Goal: Feedback & Contribution: Leave review/rating

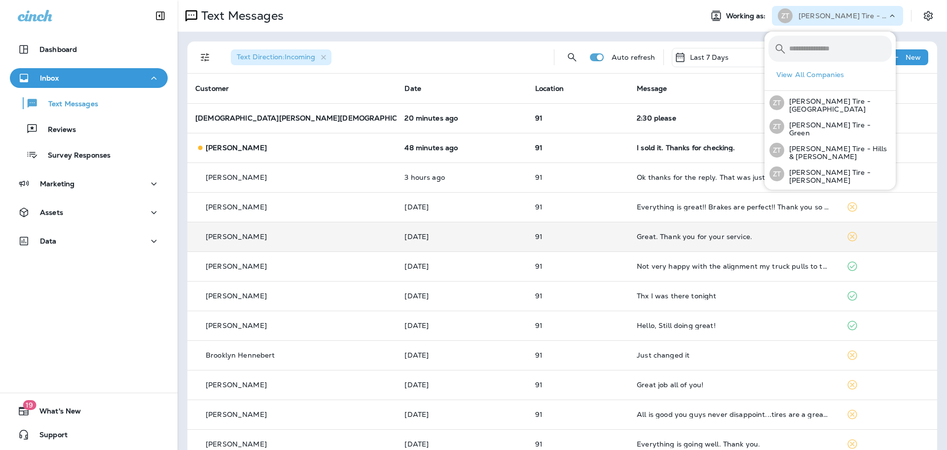
click at [568, 244] on td "91" at bounding box center [578, 237] width 102 height 30
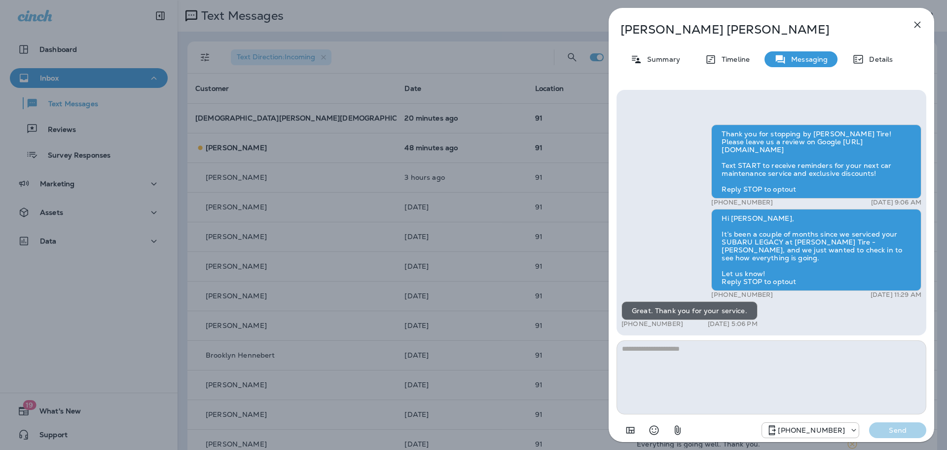
click at [296, 200] on div "[PERSON_NAME] Summary Timeline Messaging Details Thank you for stopping by [PER…" at bounding box center [473, 225] width 947 height 450
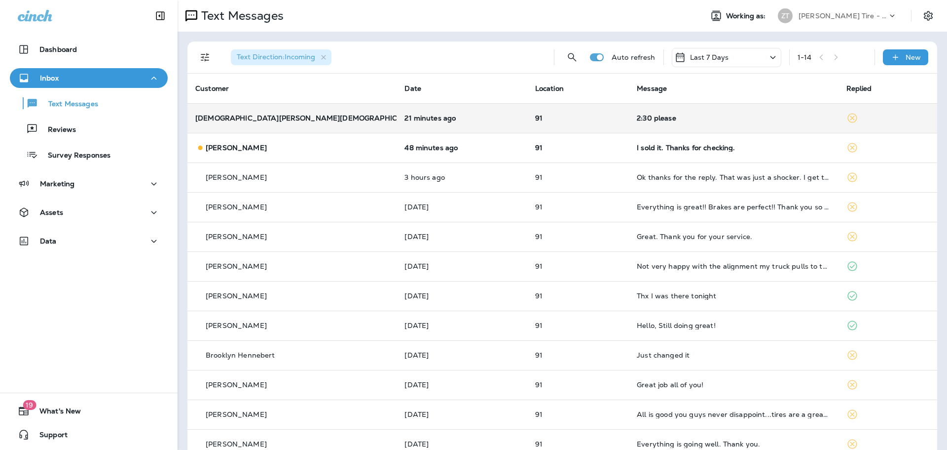
click at [549, 118] on p "91" at bounding box center [578, 118] width 86 height 8
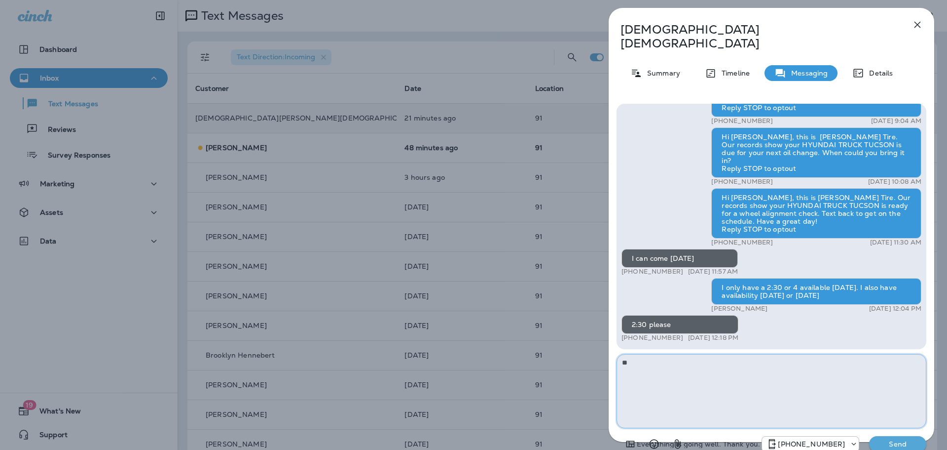
type textarea "*"
type textarea "**********"
click at [895, 439] on p "Send" at bounding box center [897, 443] width 41 height 9
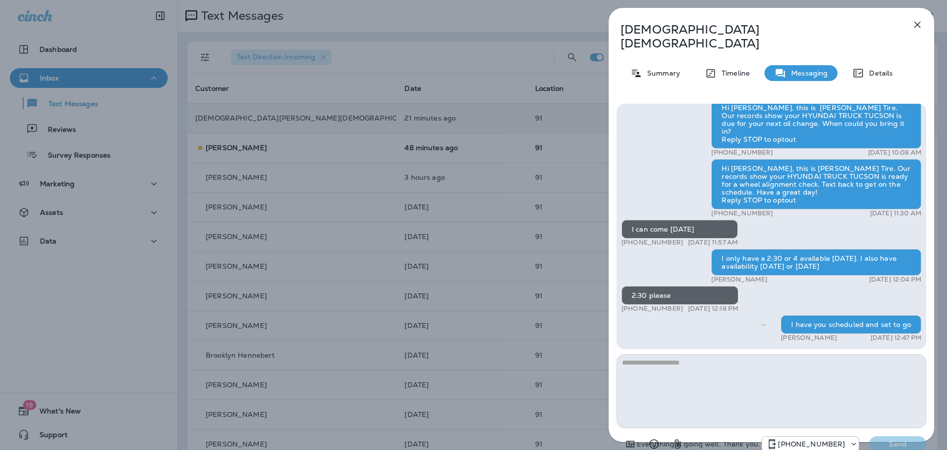
click at [615, 266] on div "Hi [PERSON_NAME], this is [PERSON_NAME] Tire. Our records show your HYUNDAI TRU…" at bounding box center [772, 279] width 326 height 366
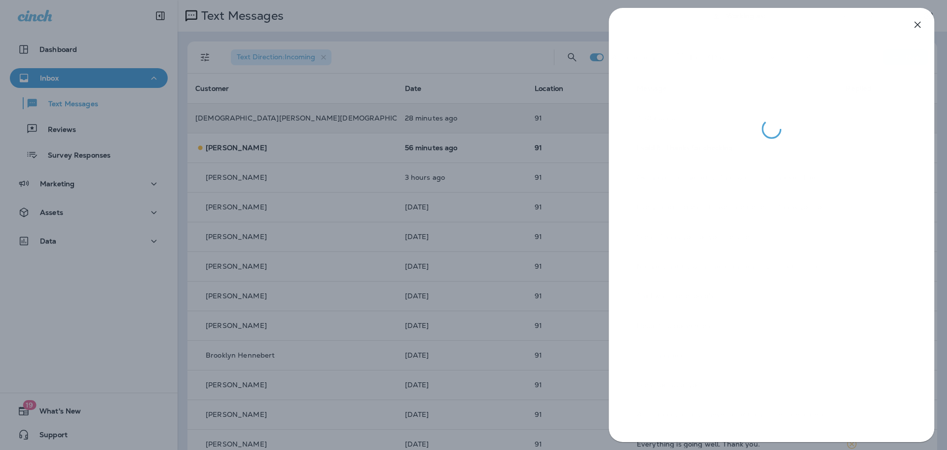
click at [603, 261] on div at bounding box center [771, 225] width 351 height 450
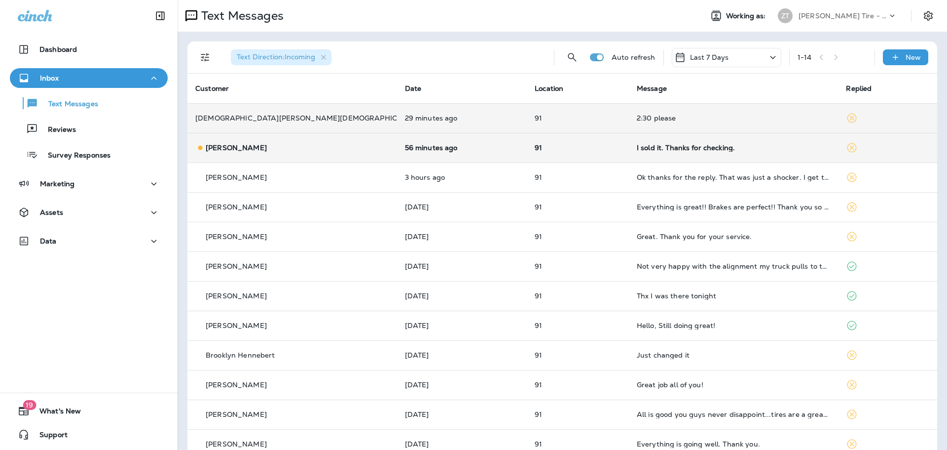
click at [645, 156] on td "I sold it. Thanks for checking." at bounding box center [734, 148] width 210 height 30
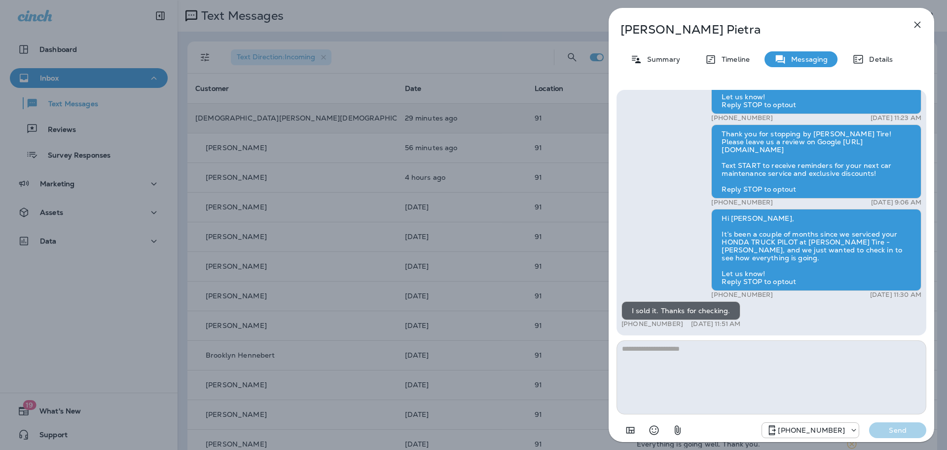
click at [517, 211] on div "[PERSON_NAME] Summary Timeline Messaging Details Thank you for stopping by [PER…" at bounding box center [473, 225] width 947 height 450
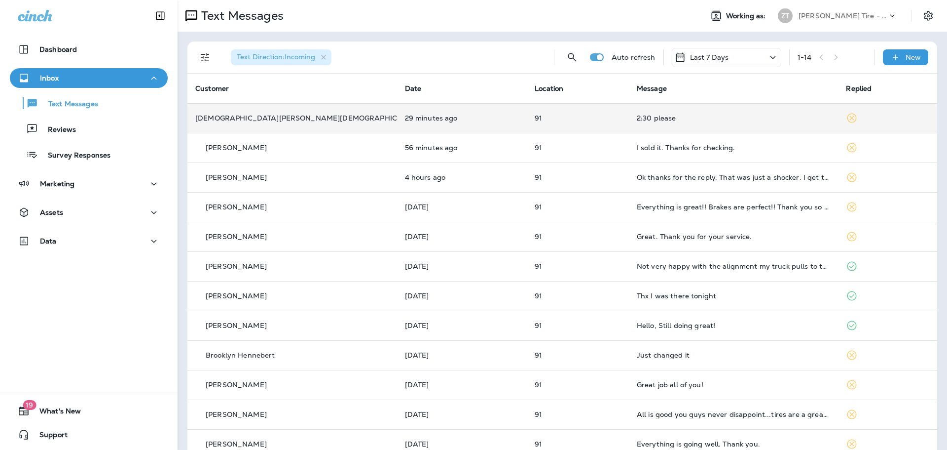
click at [837, 15] on p "[PERSON_NAME] Tire - [PERSON_NAME]" at bounding box center [843, 16] width 89 height 8
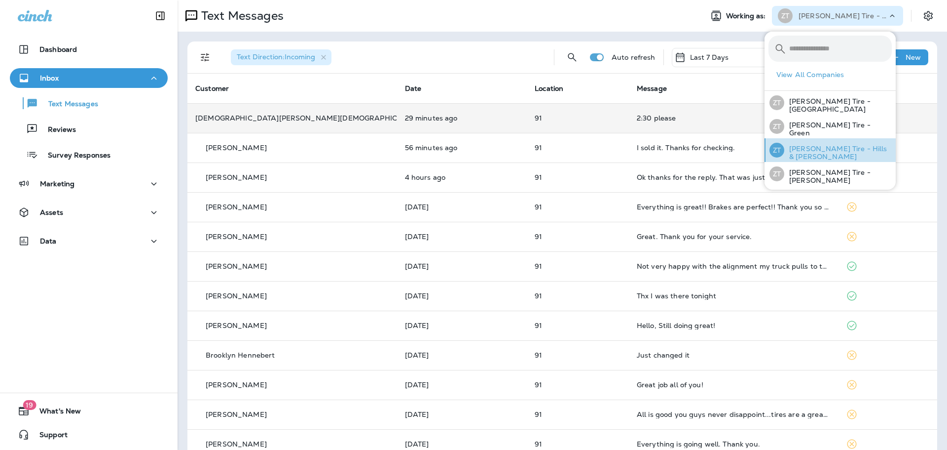
click at [831, 151] on p "[PERSON_NAME] Tire - Hills & [PERSON_NAME]" at bounding box center [839, 153] width 108 height 16
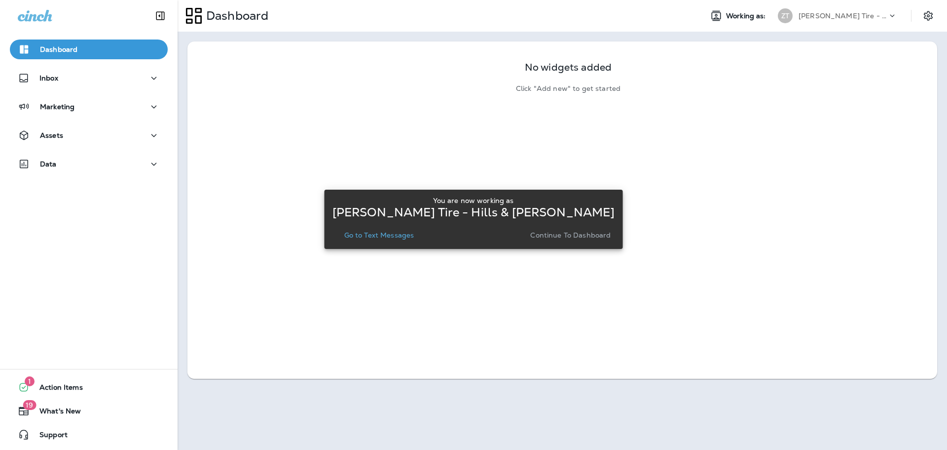
click at [549, 238] on p "Continue to Dashboard" at bounding box center [570, 235] width 80 height 8
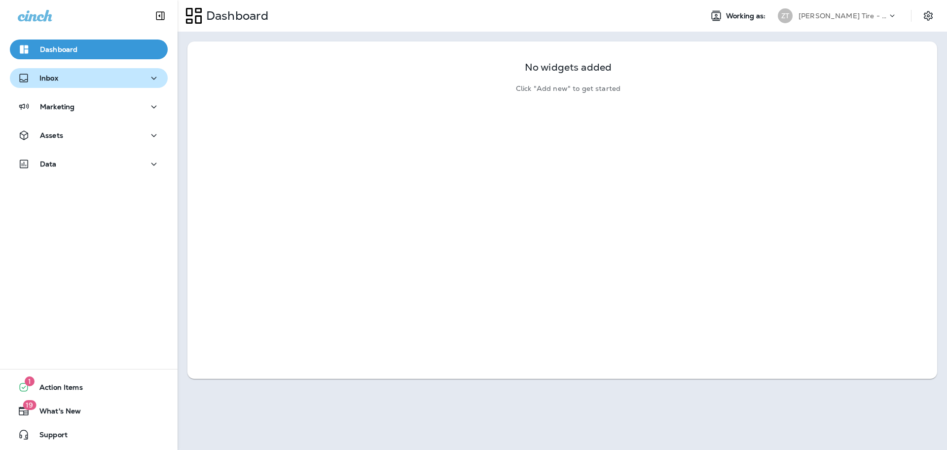
click at [49, 83] on div "Inbox" at bounding box center [38, 78] width 40 height 12
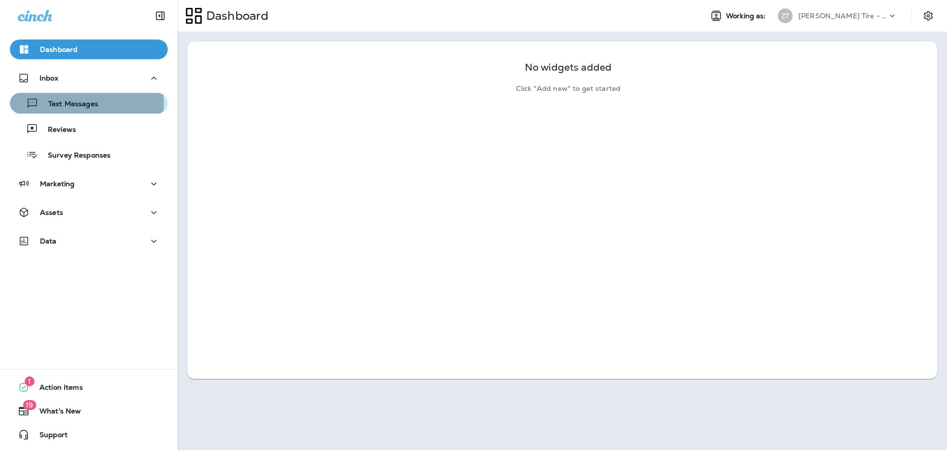
click at [60, 104] on p "Text Messages" at bounding box center [68, 104] width 60 height 9
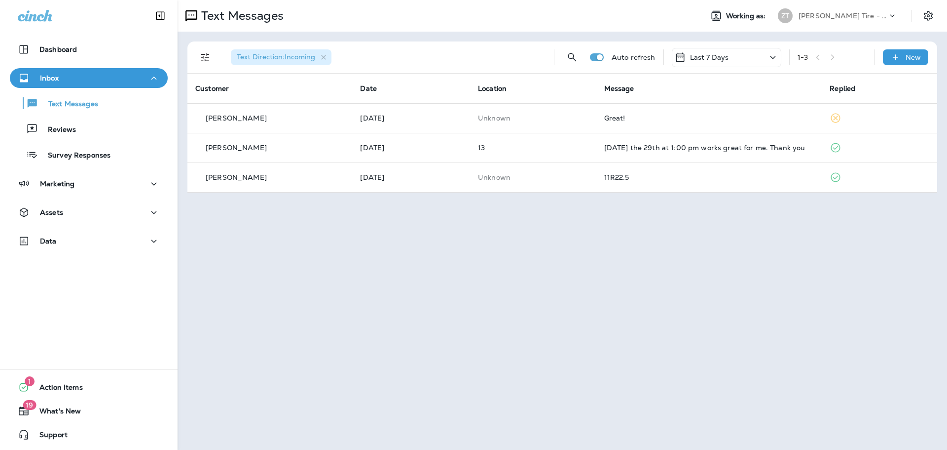
click at [840, 20] on div "[PERSON_NAME] Tire - Hills & [PERSON_NAME]" at bounding box center [843, 15] width 89 height 15
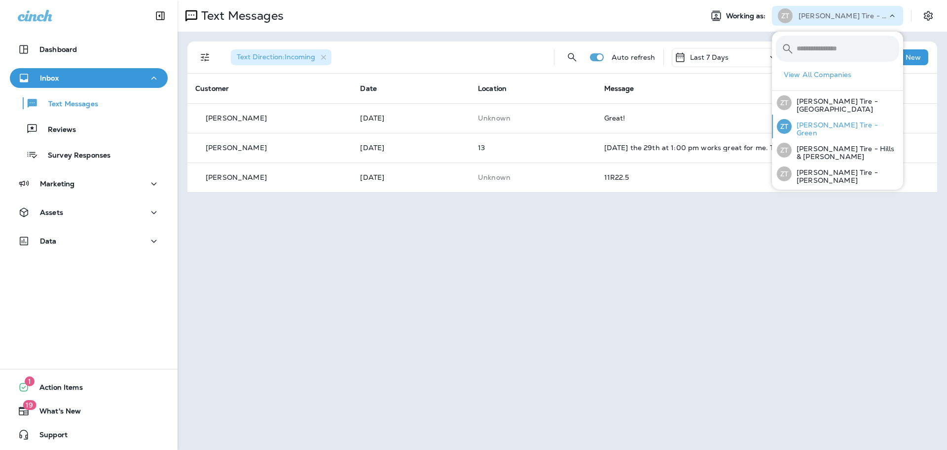
click at [830, 132] on p "[PERSON_NAME] Tire - Green" at bounding box center [846, 129] width 108 height 16
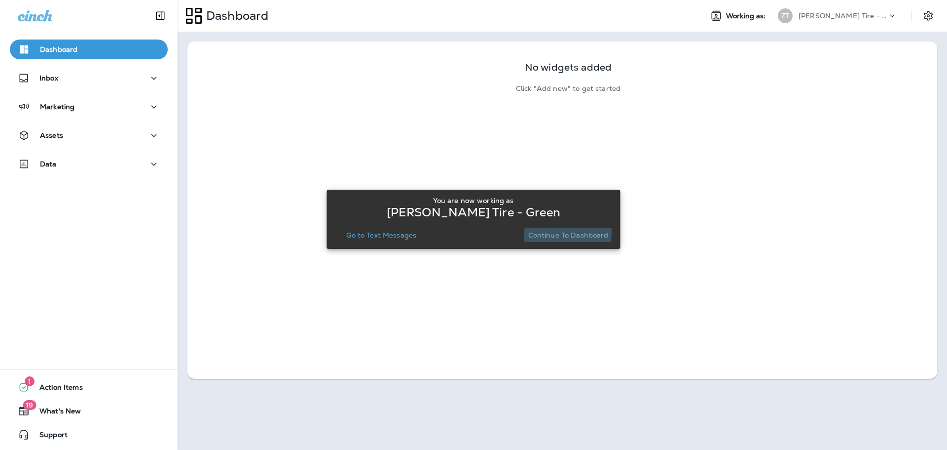
click at [554, 231] on p "Continue to Dashboard" at bounding box center [568, 235] width 80 height 8
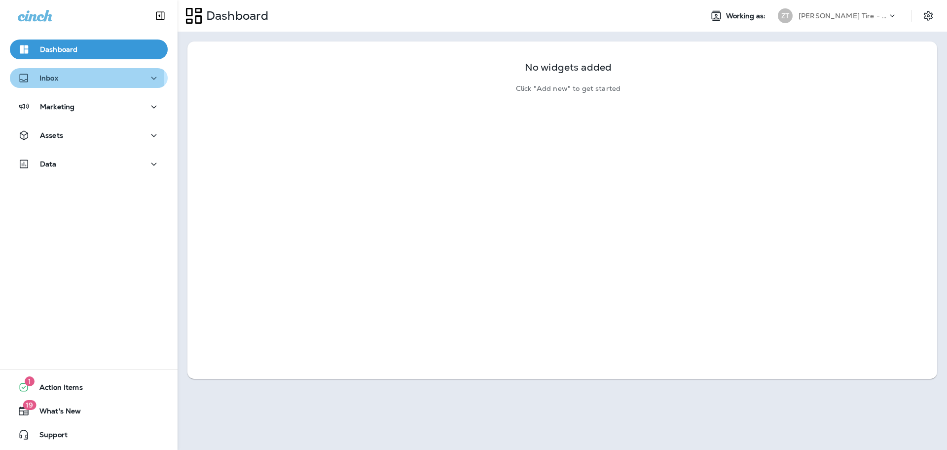
click at [59, 80] on div "Inbox" at bounding box center [89, 78] width 142 height 12
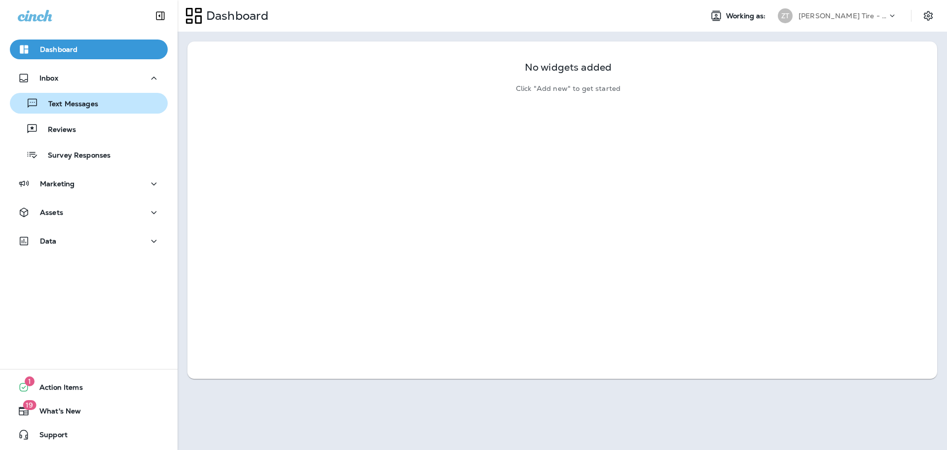
click at [59, 103] on p "Text Messages" at bounding box center [68, 104] width 60 height 9
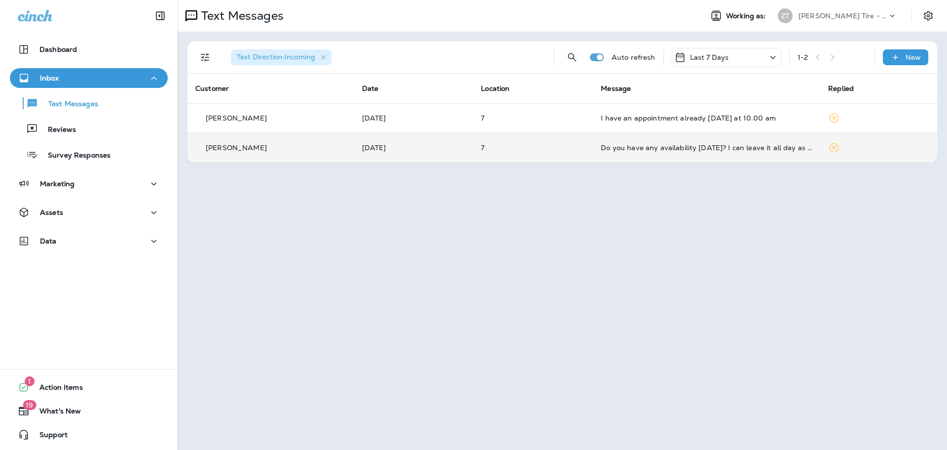
click at [705, 152] on td "Do you have any availability [DATE]? I can leave it all day as well." at bounding box center [706, 148] width 227 height 30
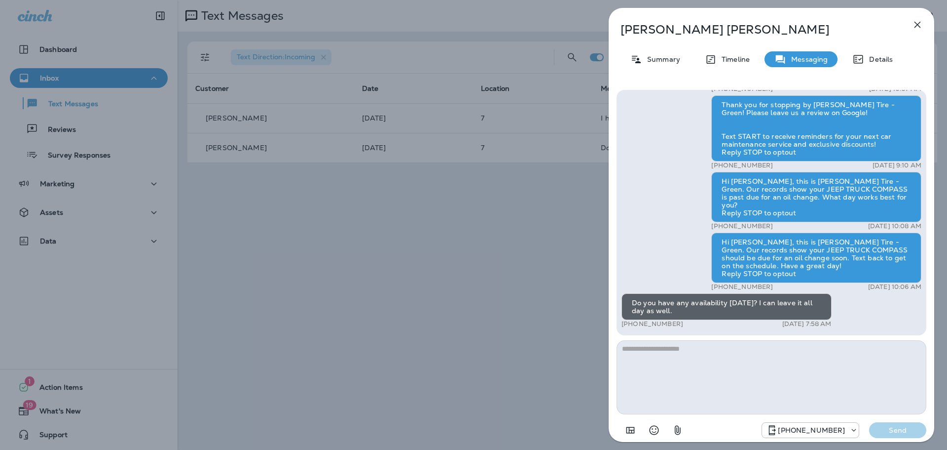
click at [650, 358] on textarea at bounding box center [772, 377] width 310 height 74
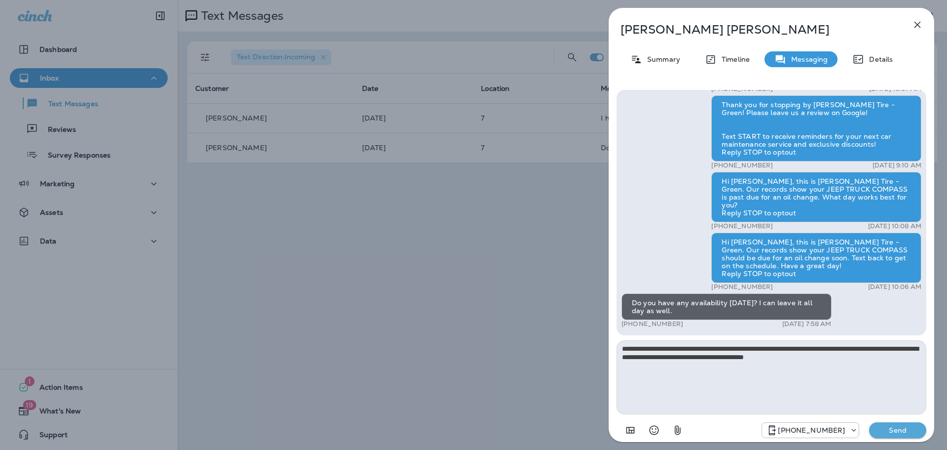
click at [712, 358] on textarea "**********" at bounding box center [772, 377] width 310 height 74
type textarea "**********"
click at [885, 429] on p "Send" at bounding box center [897, 429] width 41 height 9
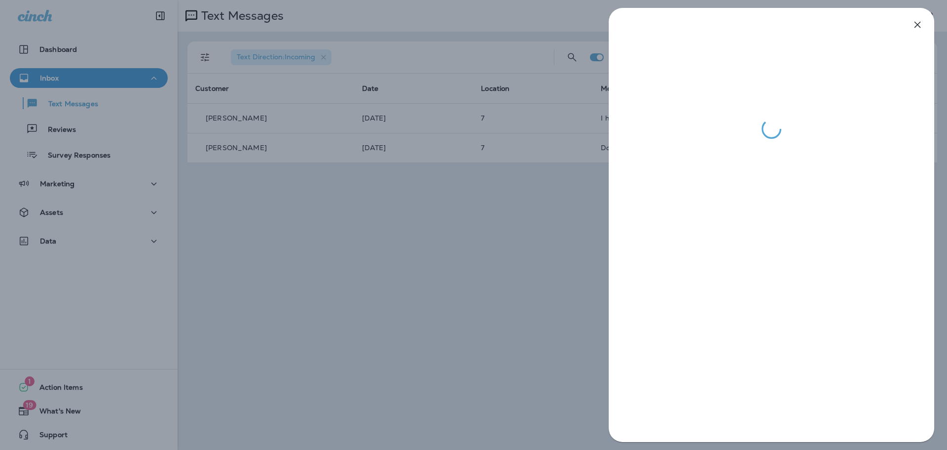
click at [567, 270] on div at bounding box center [473, 225] width 947 height 450
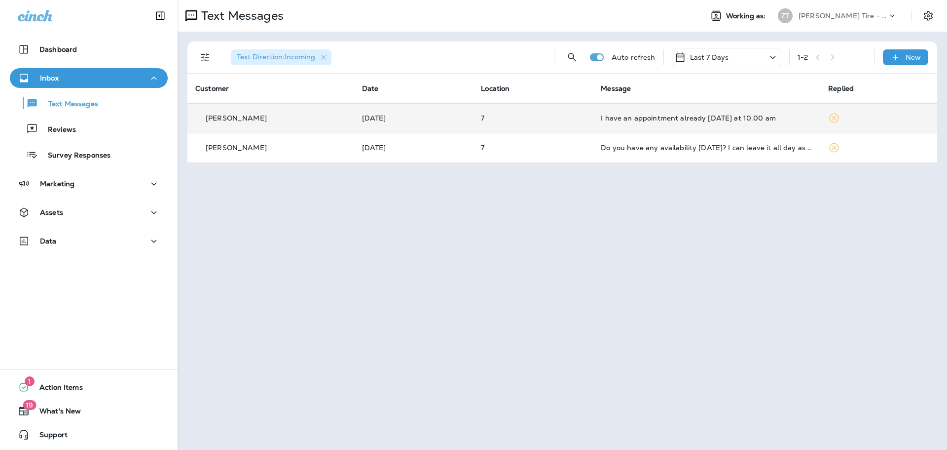
click at [653, 120] on div "I have an appointment already [DATE] at 10.00 am" at bounding box center [707, 118] width 212 height 8
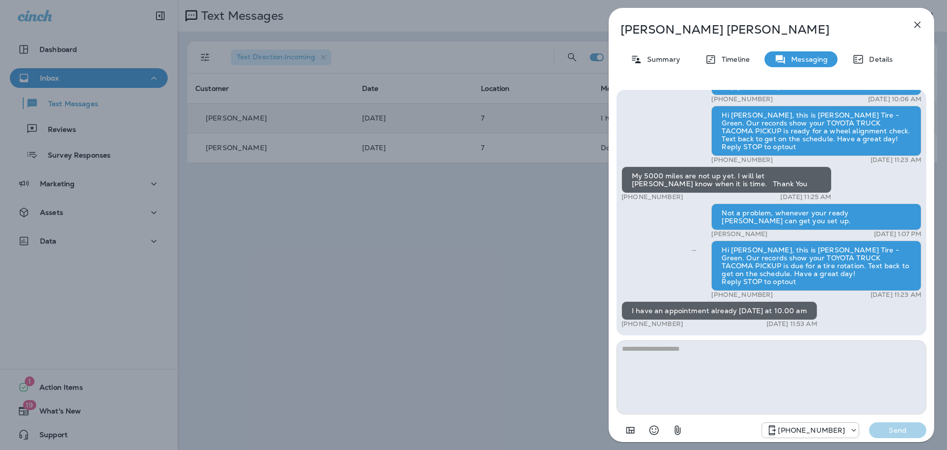
click at [737, 352] on textarea at bounding box center [772, 377] width 310 height 74
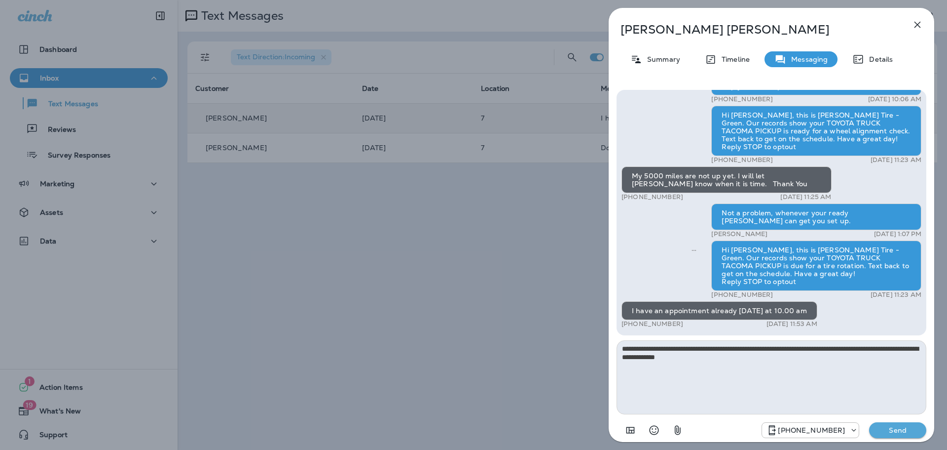
click at [870, 345] on textarea "**********" at bounding box center [772, 377] width 310 height 74
click at [725, 357] on textarea "**********" at bounding box center [772, 377] width 310 height 74
type textarea "**********"
click at [899, 428] on p "Send" at bounding box center [897, 429] width 41 height 9
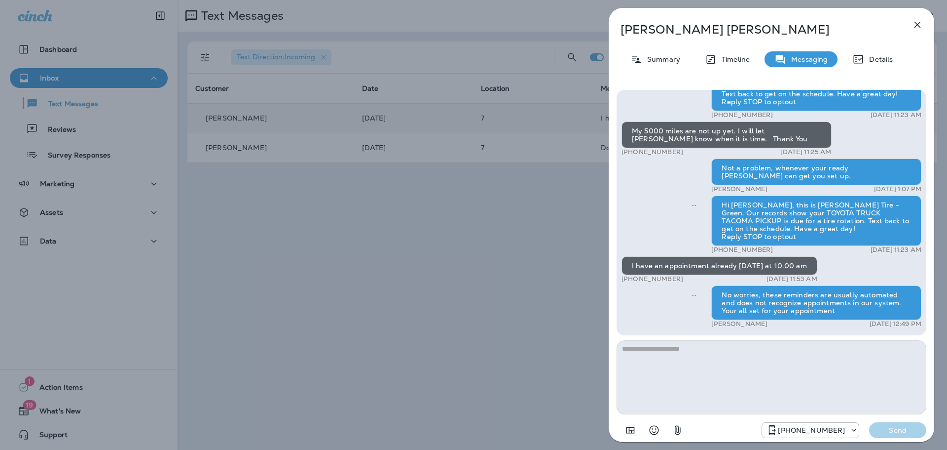
click at [533, 279] on div "[PERSON_NAME] Summary Timeline Messaging Details Hi [PERSON_NAME], this is [PER…" at bounding box center [473, 225] width 947 height 450
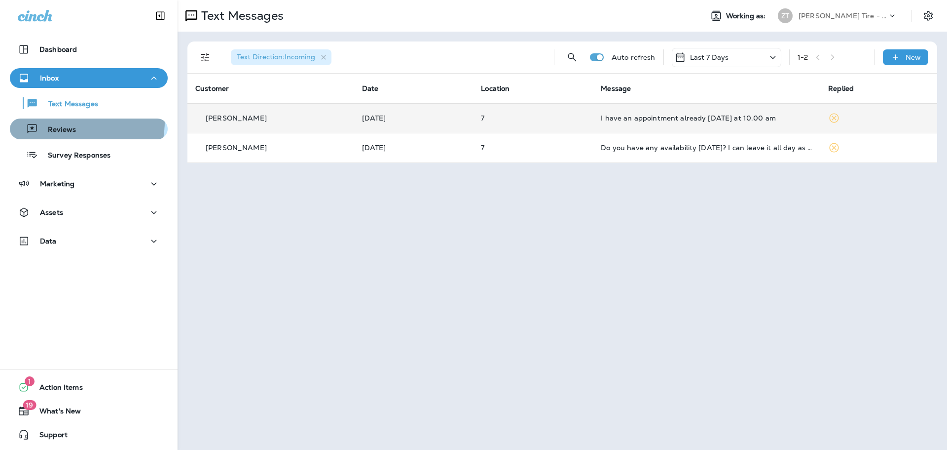
click at [54, 121] on button "Reviews" at bounding box center [89, 128] width 158 height 21
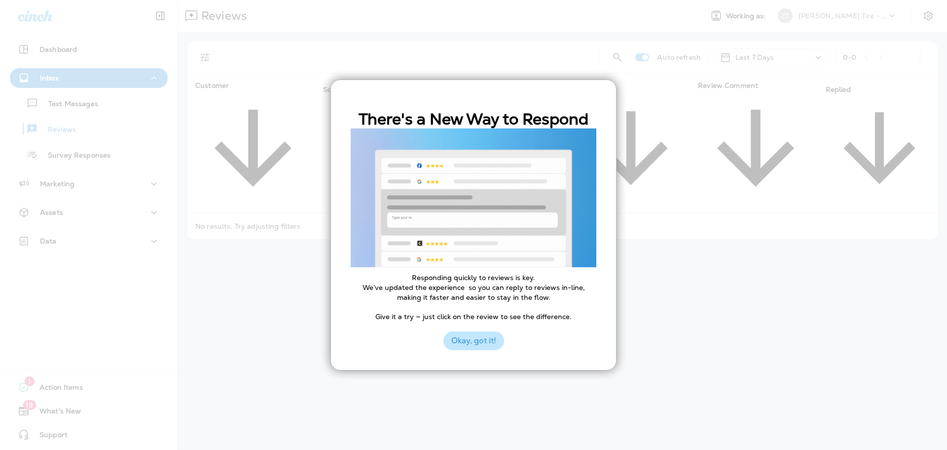
click at [471, 339] on button "Okay, got it!" at bounding box center [474, 340] width 61 height 19
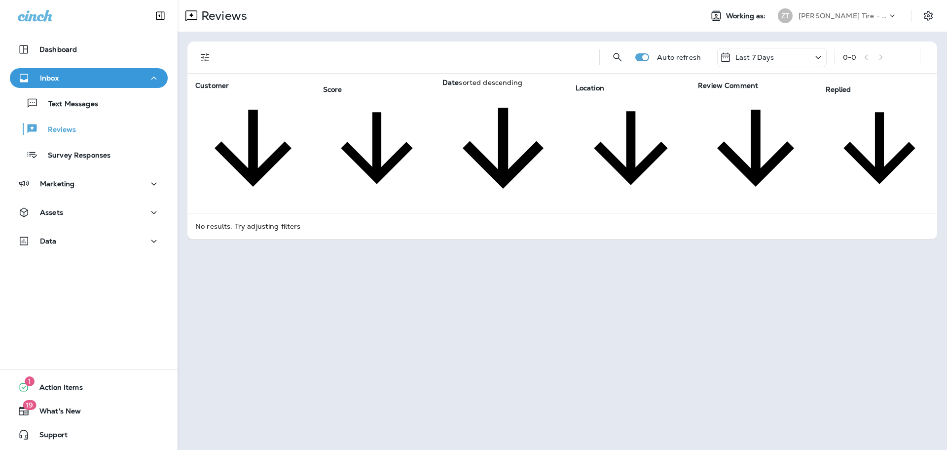
click at [813, 13] on p "[PERSON_NAME] Tire - Green" at bounding box center [843, 16] width 89 height 8
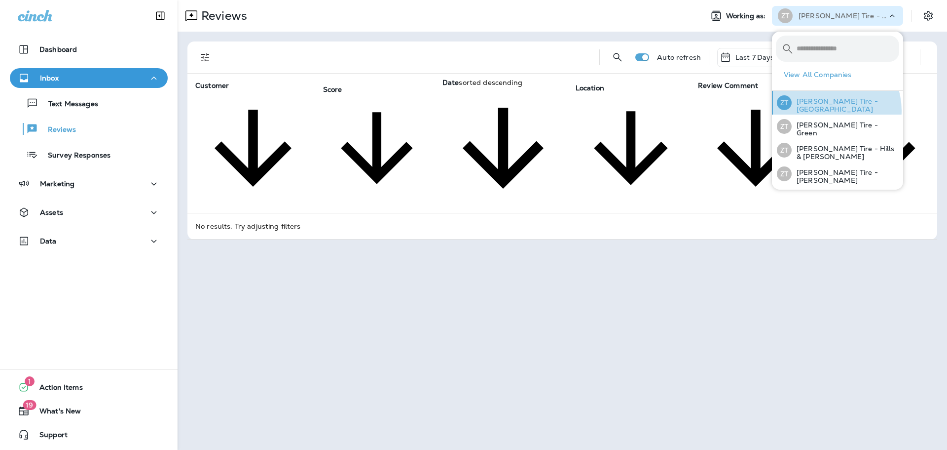
click at [828, 111] on p "[PERSON_NAME] Tire - [GEOGRAPHIC_DATA]" at bounding box center [846, 105] width 108 height 16
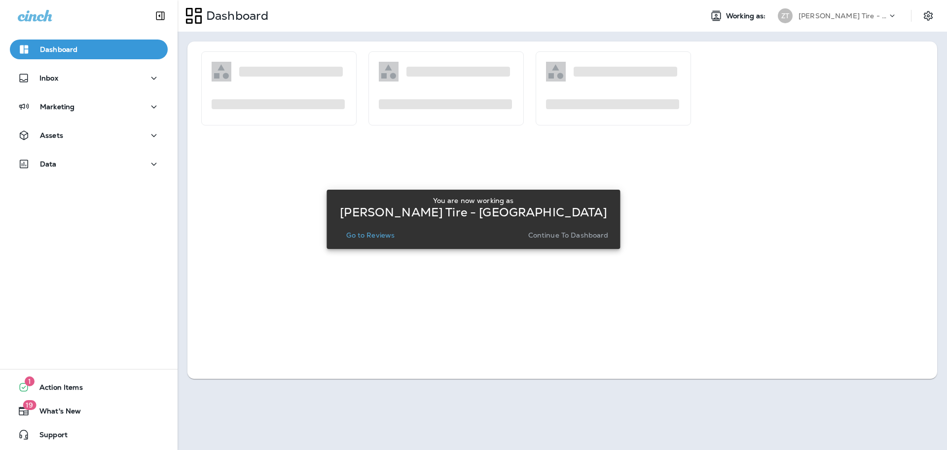
click at [565, 235] on p "Continue to Dashboard" at bounding box center [568, 235] width 80 height 8
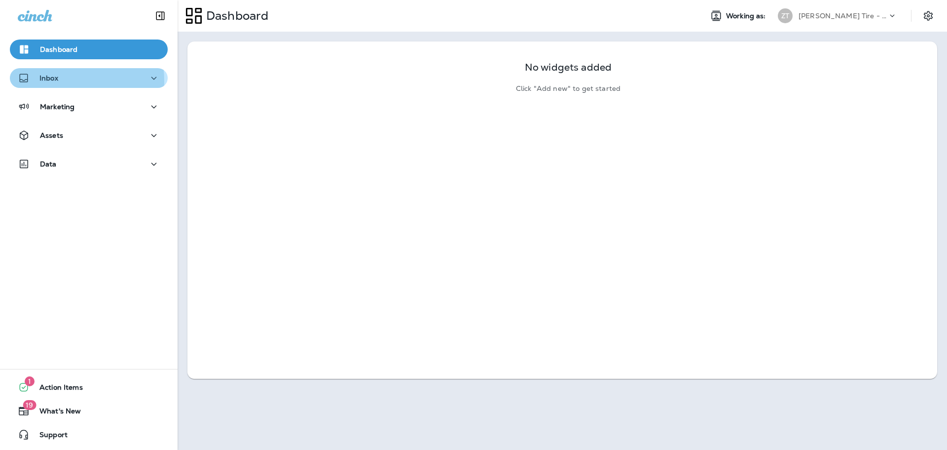
click at [58, 81] on div "Inbox" at bounding box center [89, 78] width 142 height 12
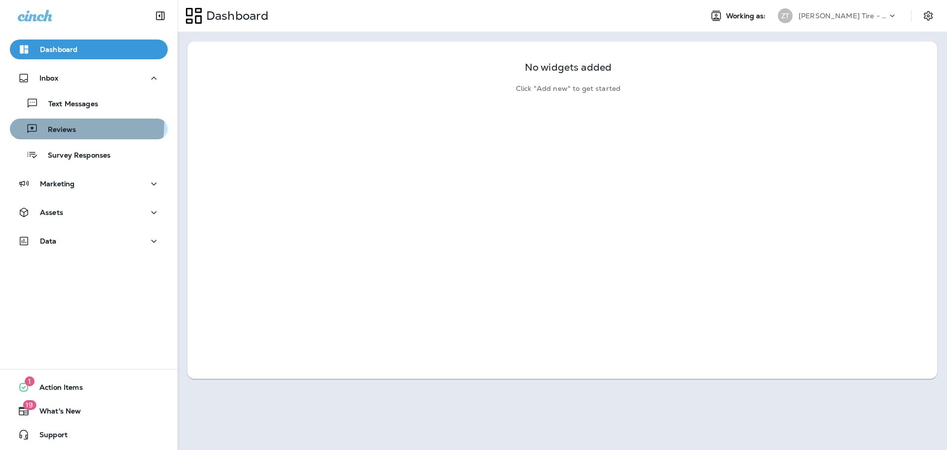
click at [60, 124] on div "Reviews" at bounding box center [45, 128] width 62 height 15
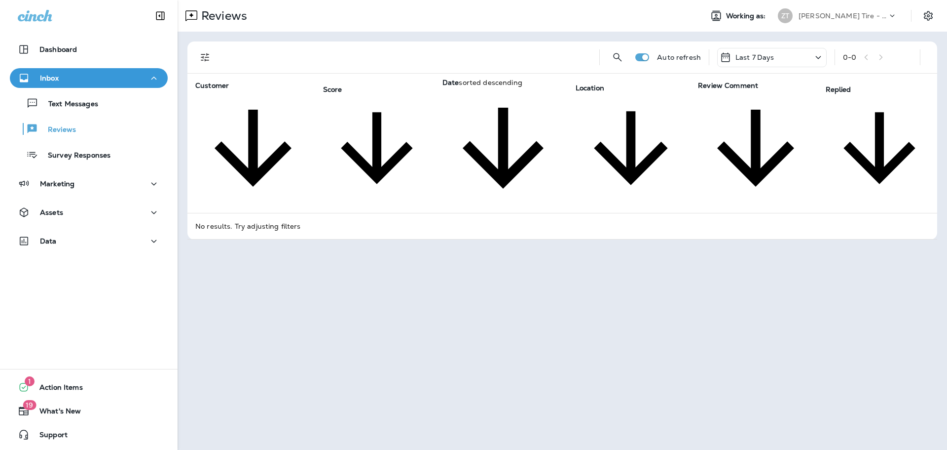
click at [833, 13] on p "[PERSON_NAME] Tire - [GEOGRAPHIC_DATA]" at bounding box center [843, 16] width 89 height 8
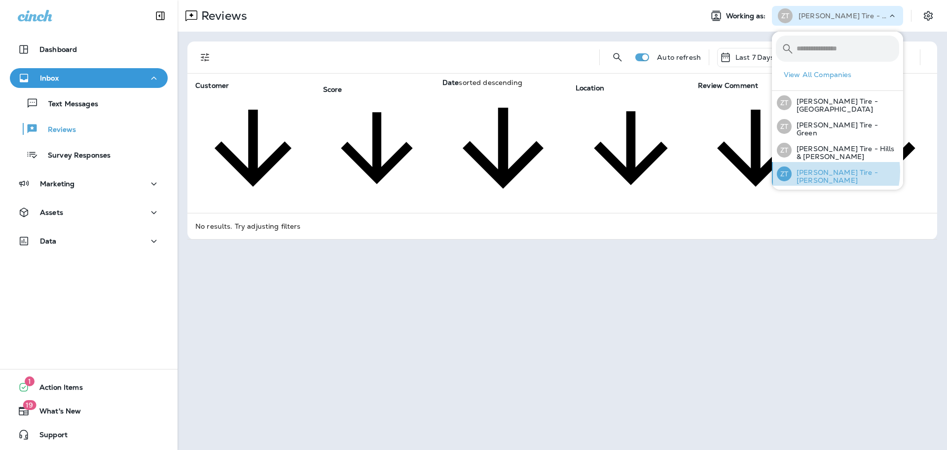
click at [826, 169] on p "[PERSON_NAME] Tire - [PERSON_NAME]" at bounding box center [846, 176] width 108 height 16
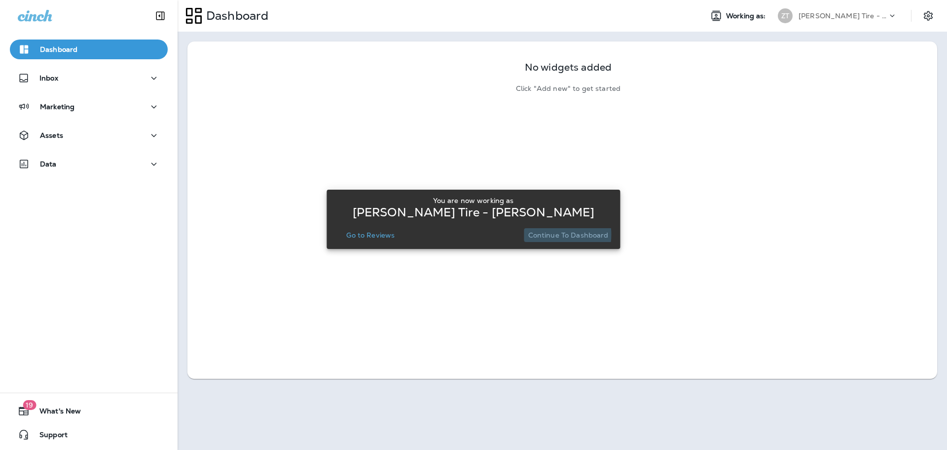
click at [554, 234] on p "Continue to Dashboard" at bounding box center [568, 235] width 80 height 8
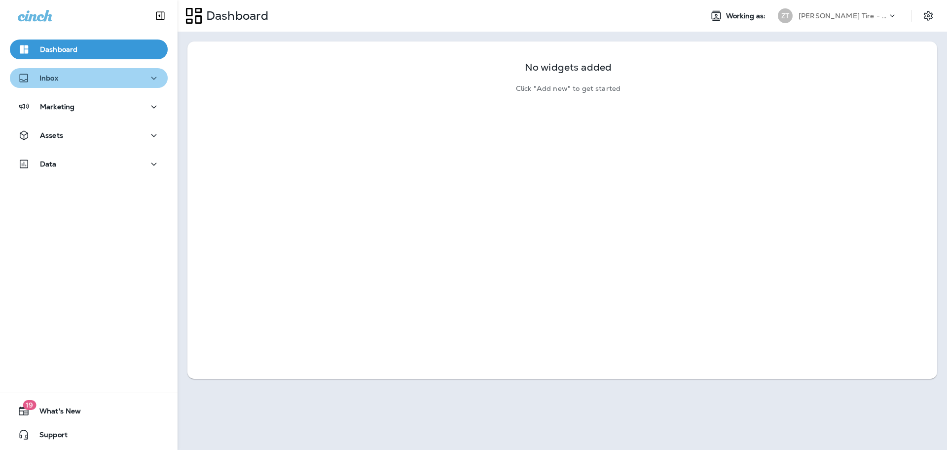
click at [112, 84] on button "Inbox" at bounding box center [89, 78] width 158 height 20
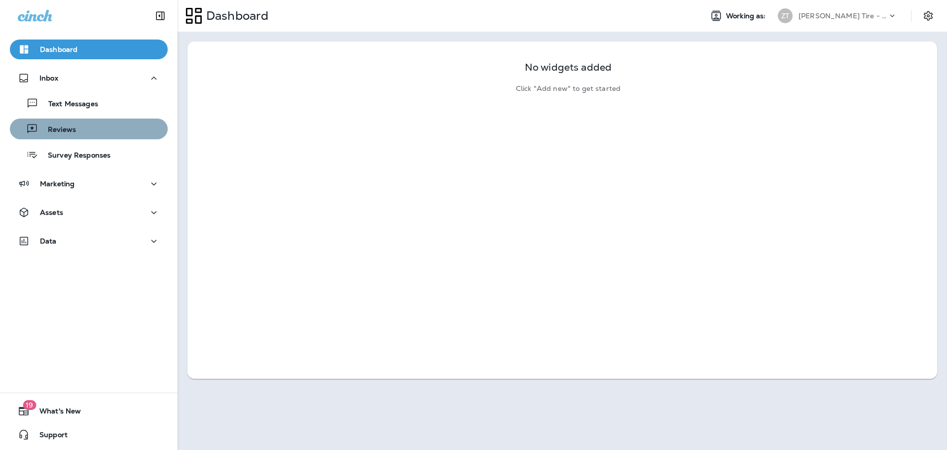
click at [106, 133] on div "Reviews" at bounding box center [89, 128] width 150 height 15
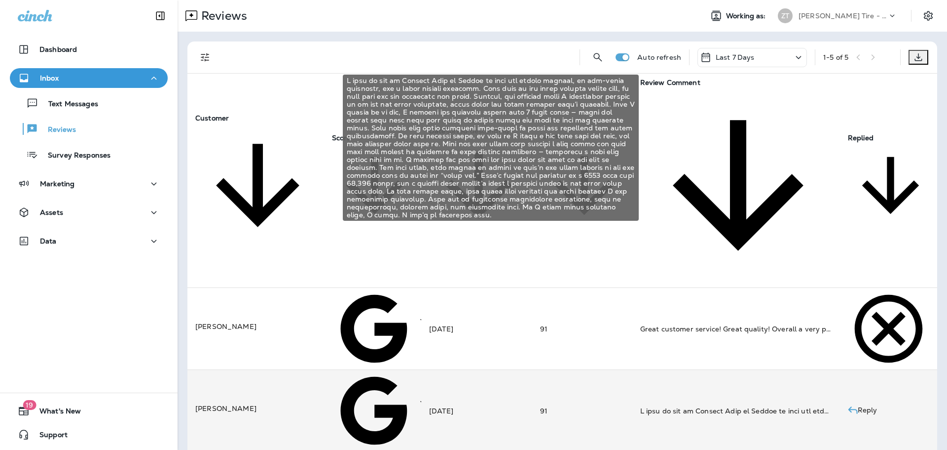
click at [669, 406] on div "I took my car to Ziegler Tire on Monday to have new wheels mounted, an all-whee…" at bounding box center [736, 411] width 192 height 10
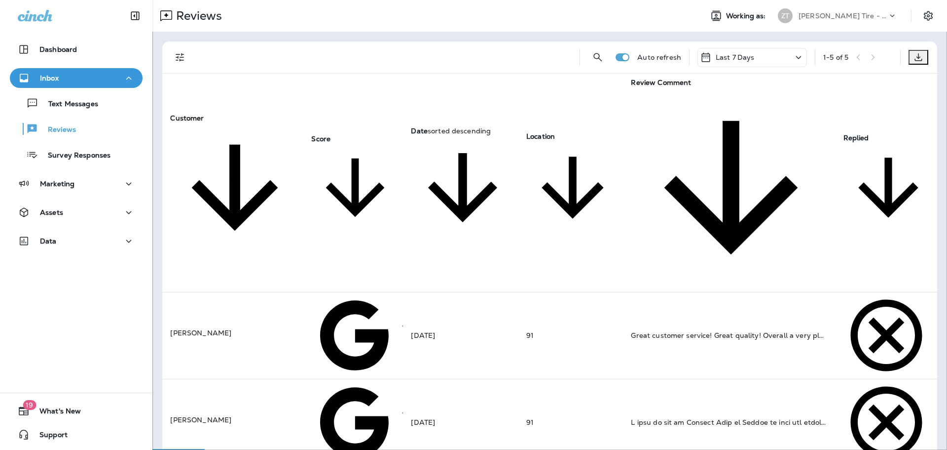
type textarea "**********"
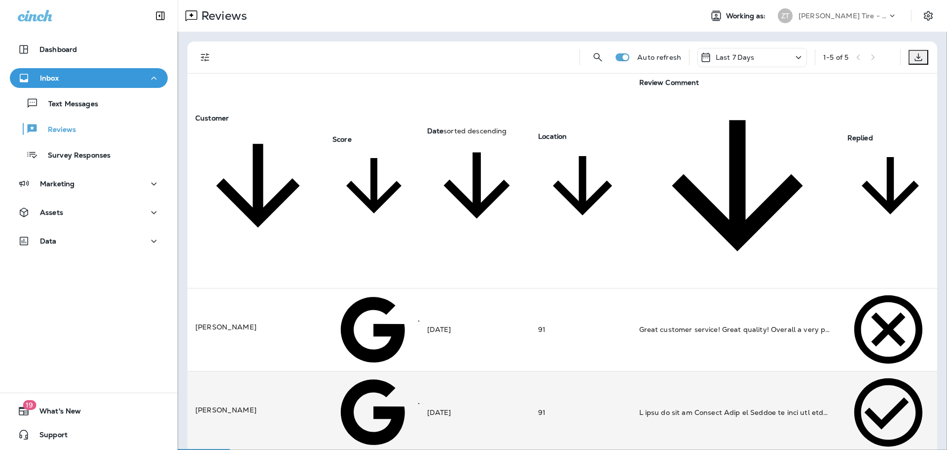
type textarea "**********"
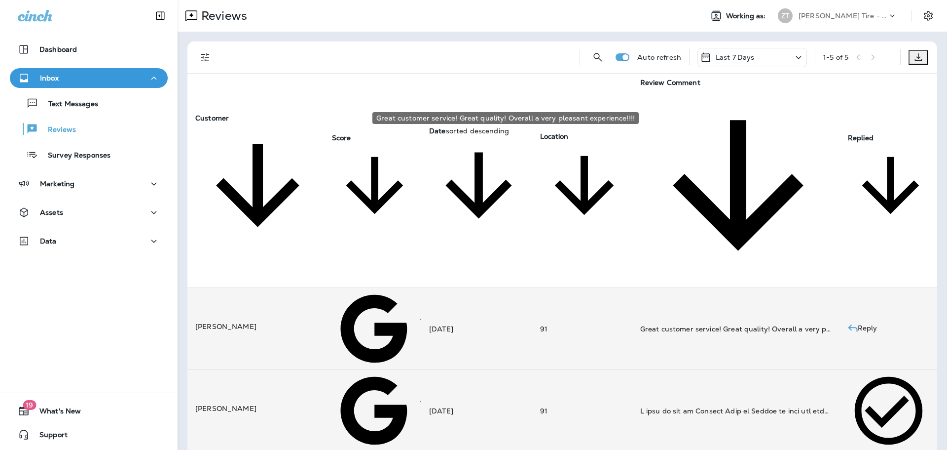
click at [720, 324] on div "Great customer service! Great quality! Overall a very pleasant experience!!!!" at bounding box center [736, 329] width 192 height 10
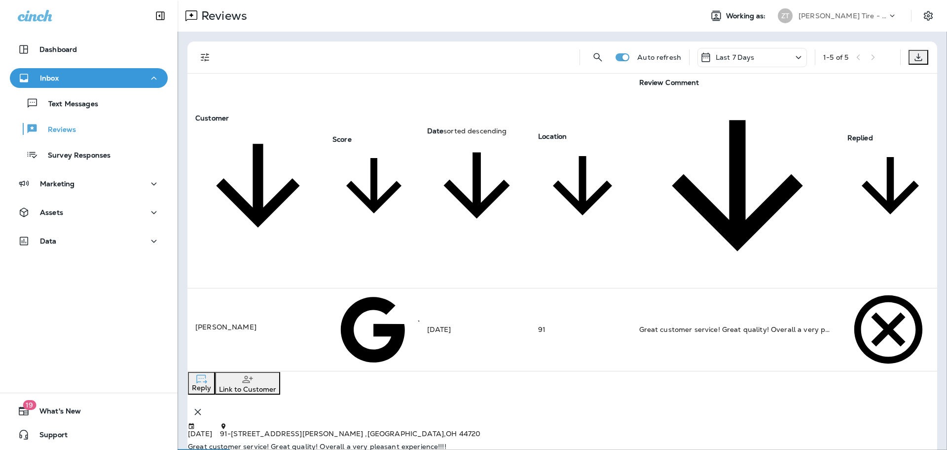
type textarea "**********"
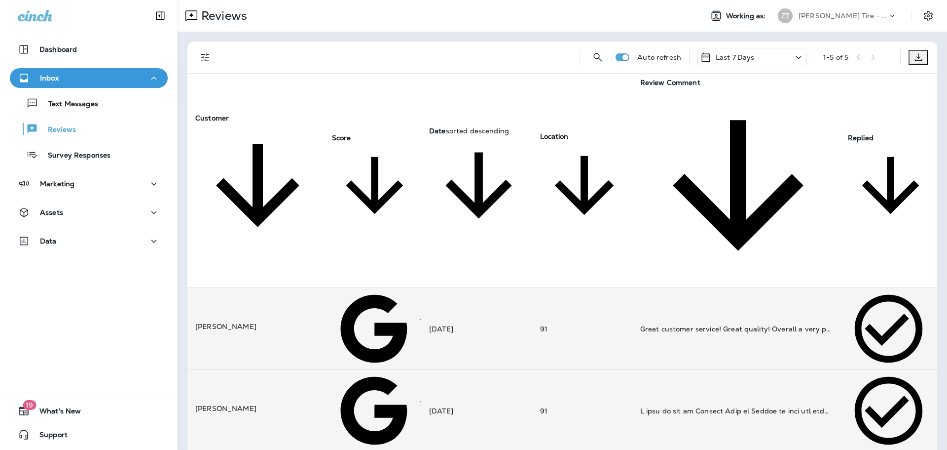
click at [797, 58] on icon at bounding box center [799, 57] width 12 height 12
click at [718, 158] on p "Last 30 Days" at bounding box center [753, 154] width 154 height 8
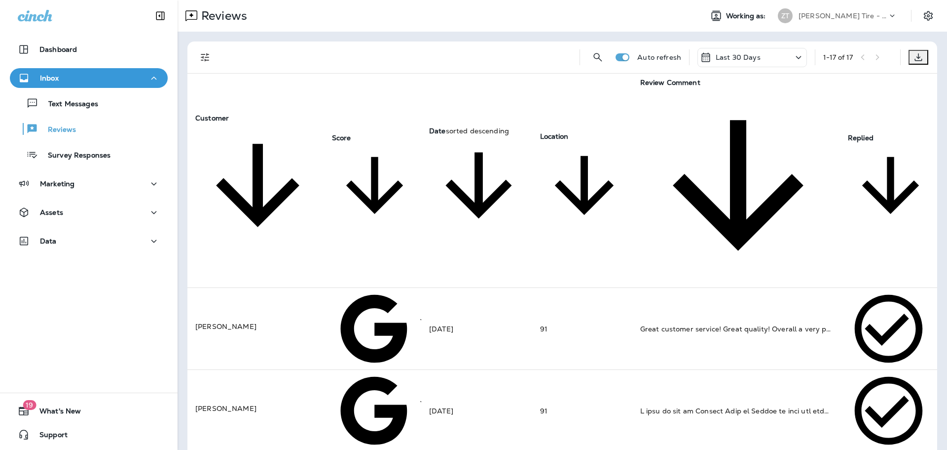
click at [844, 12] on p "[PERSON_NAME] Tire - [PERSON_NAME]" at bounding box center [843, 16] width 89 height 8
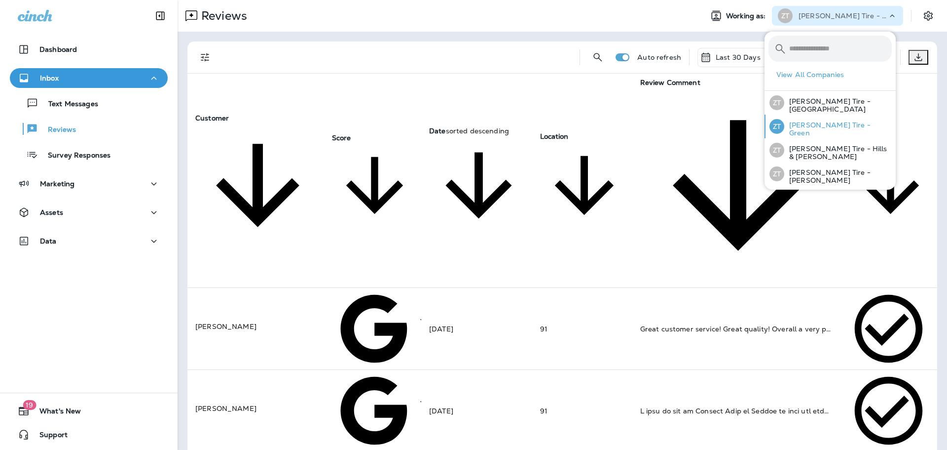
click at [824, 129] on p "[PERSON_NAME] Tire - Green" at bounding box center [839, 129] width 108 height 16
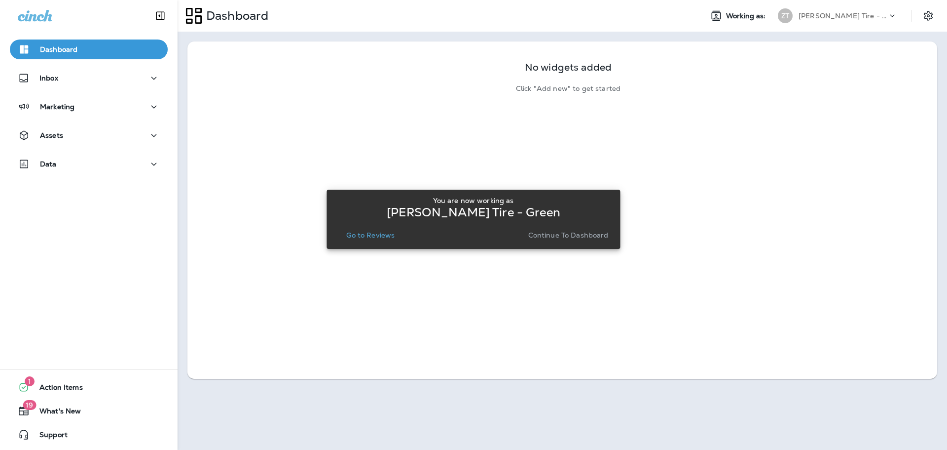
click at [587, 234] on p "Continue to Dashboard" at bounding box center [568, 235] width 80 height 8
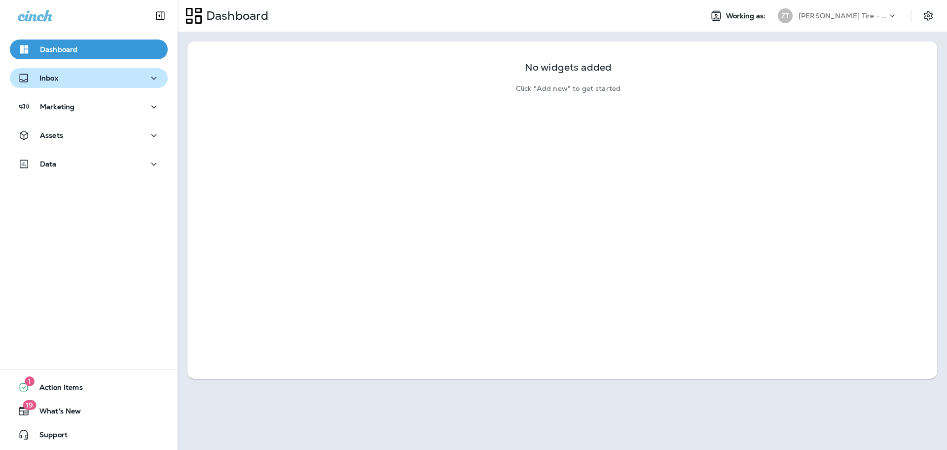
click at [65, 79] on div "Inbox" at bounding box center [89, 78] width 142 height 12
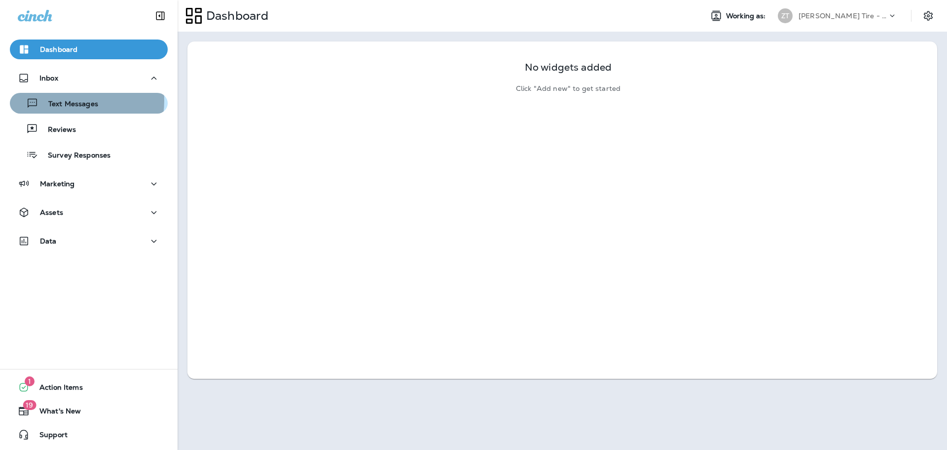
click at [65, 101] on p "Text Messages" at bounding box center [68, 104] width 60 height 9
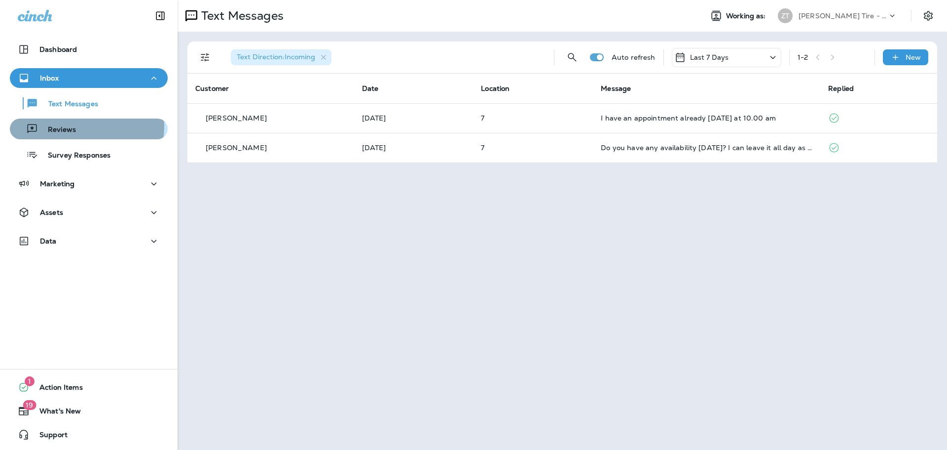
click at [68, 126] on p "Reviews" at bounding box center [57, 129] width 38 height 9
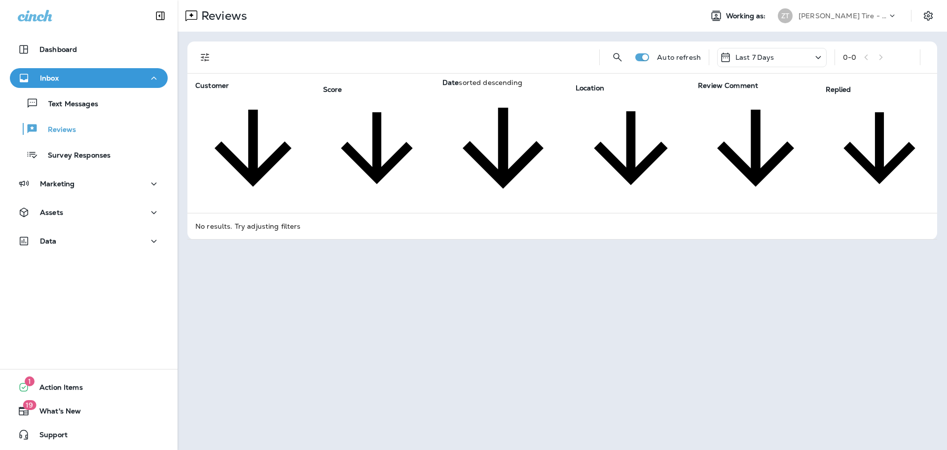
click at [828, 17] on p "[PERSON_NAME] Tire - Green" at bounding box center [843, 16] width 89 height 8
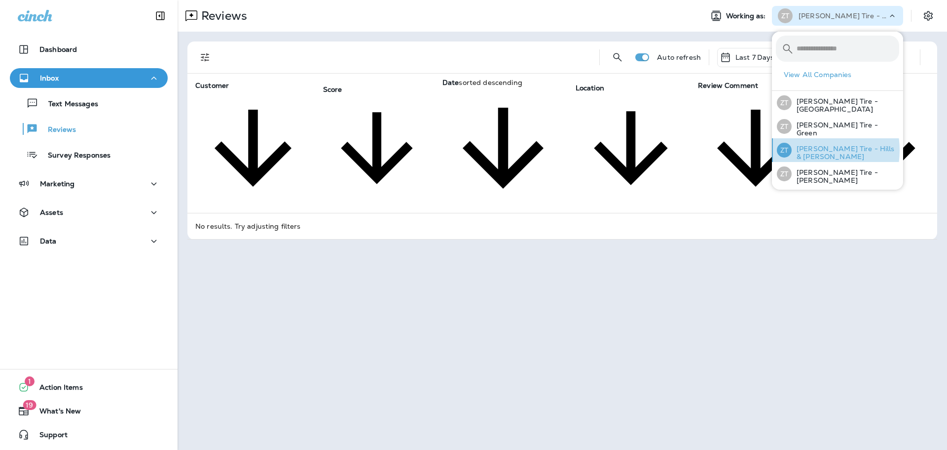
click at [809, 149] on p "[PERSON_NAME] Tire - Hills & [PERSON_NAME]" at bounding box center [846, 153] width 108 height 16
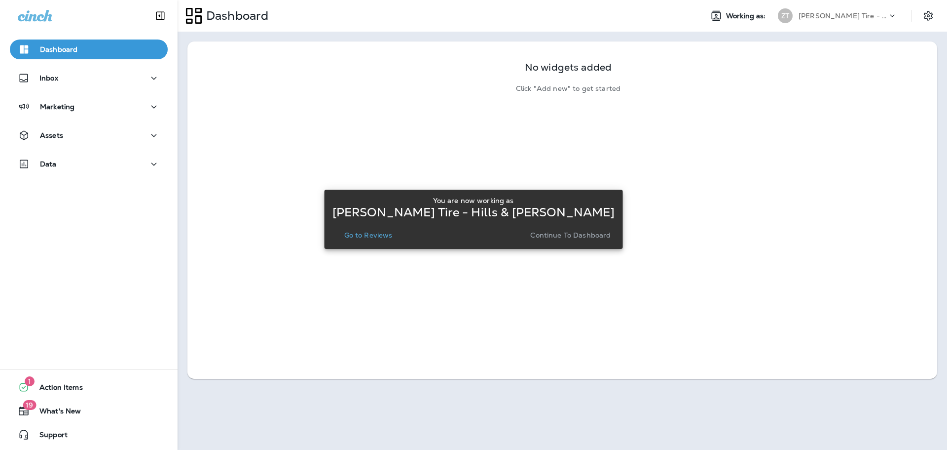
click at [537, 238] on p "Continue to Dashboard" at bounding box center [570, 235] width 80 height 8
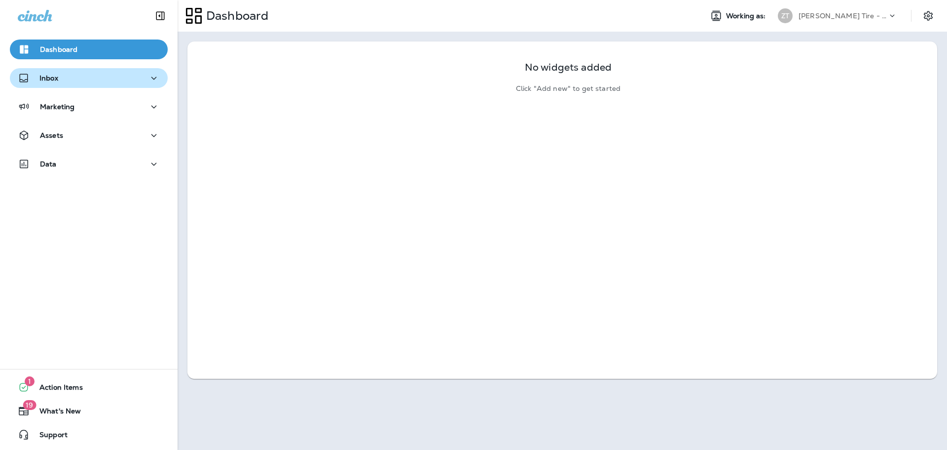
click at [67, 84] on button "Inbox" at bounding box center [89, 78] width 158 height 20
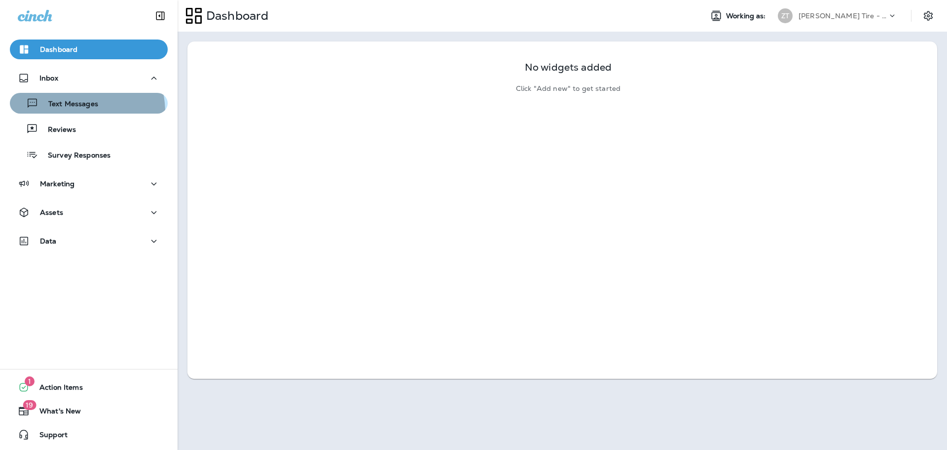
click at [61, 113] on button "Text Messages" at bounding box center [89, 103] width 158 height 21
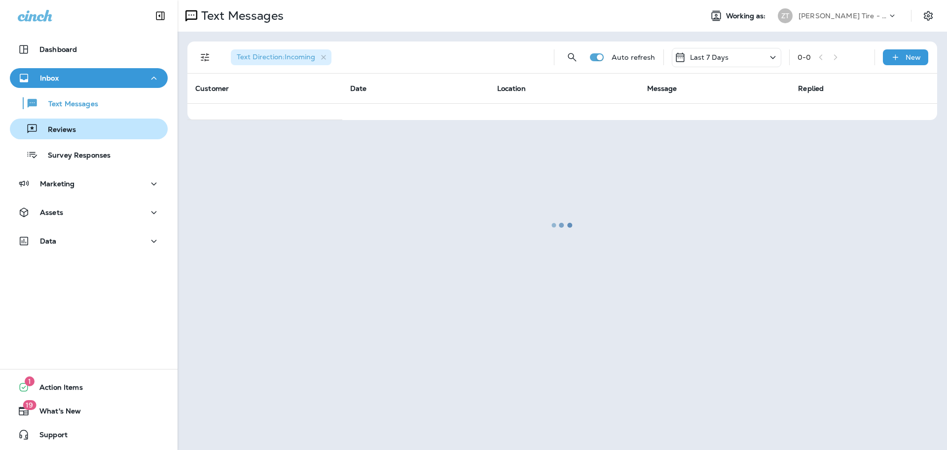
click at [60, 125] on p "Reviews" at bounding box center [57, 129] width 38 height 9
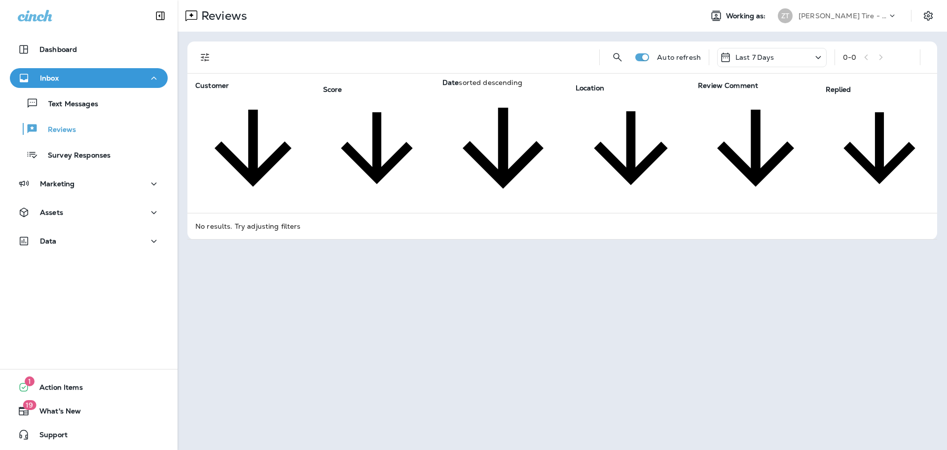
click at [770, 55] on p "Last 7 Days" at bounding box center [755, 57] width 39 height 8
click at [734, 158] on p "Last 30 Days" at bounding box center [772, 154] width 154 height 8
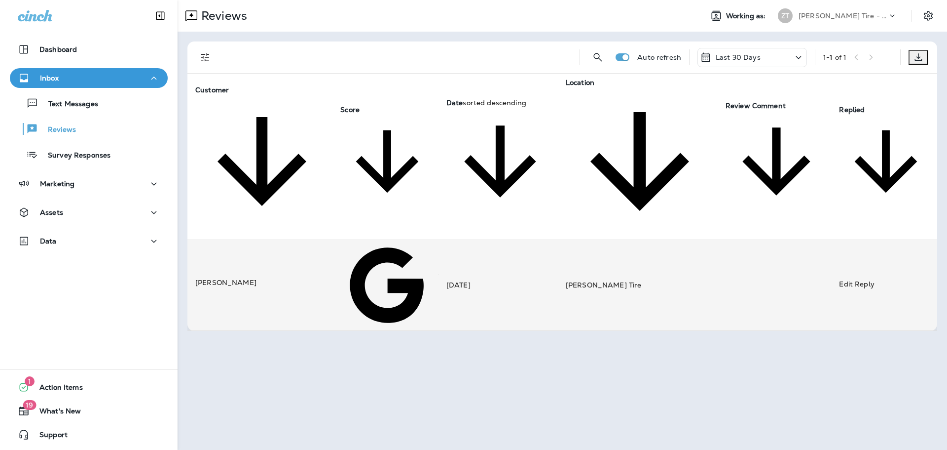
click at [669, 240] on td "[PERSON_NAME] Tire" at bounding box center [638, 285] width 160 height 91
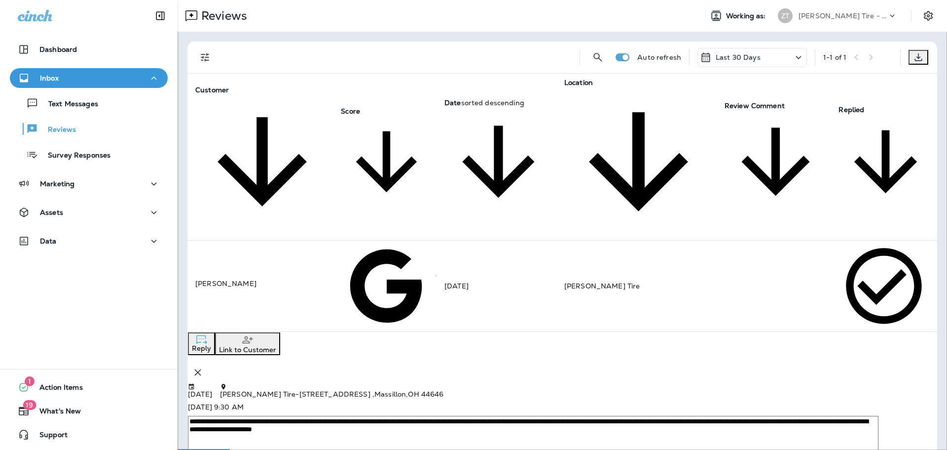
click at [45, 79] on p "Inbox" at bounding box center [49, 78] width 19 height 8
click at [49, 96] on div "Text Messages" at bounding box center [56, 103] width 84 height 15
